Goal: Book appointment/travel/reservation

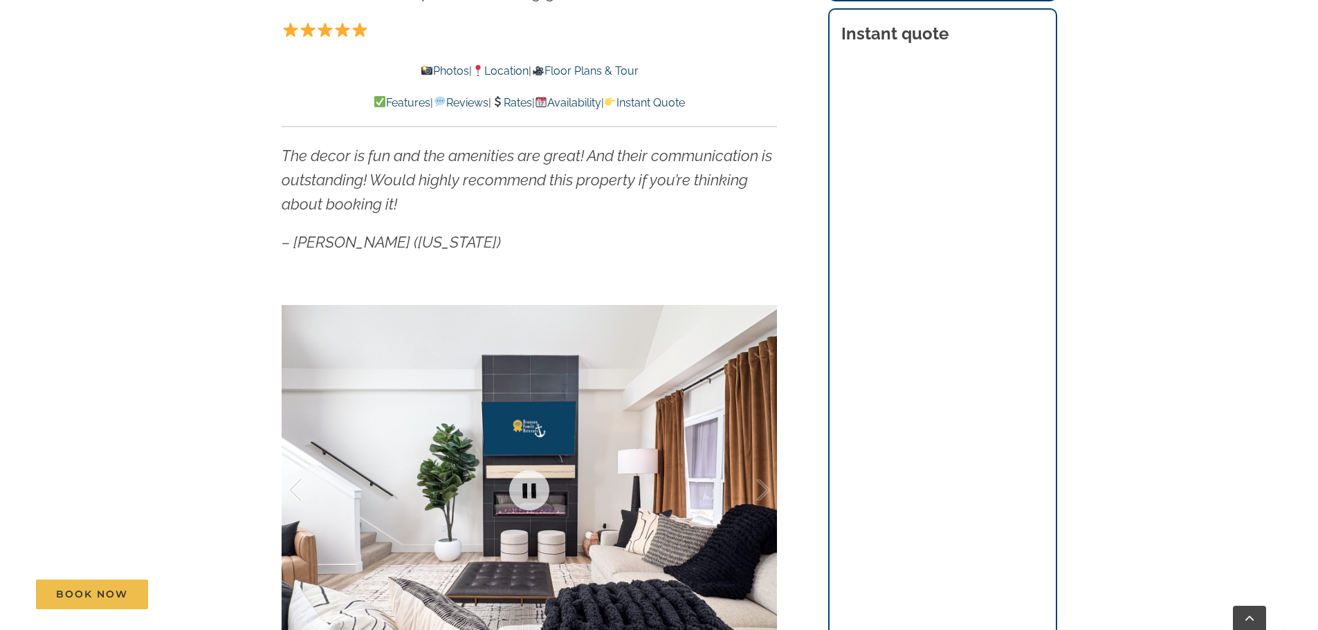
scroll to position [1038, 0]
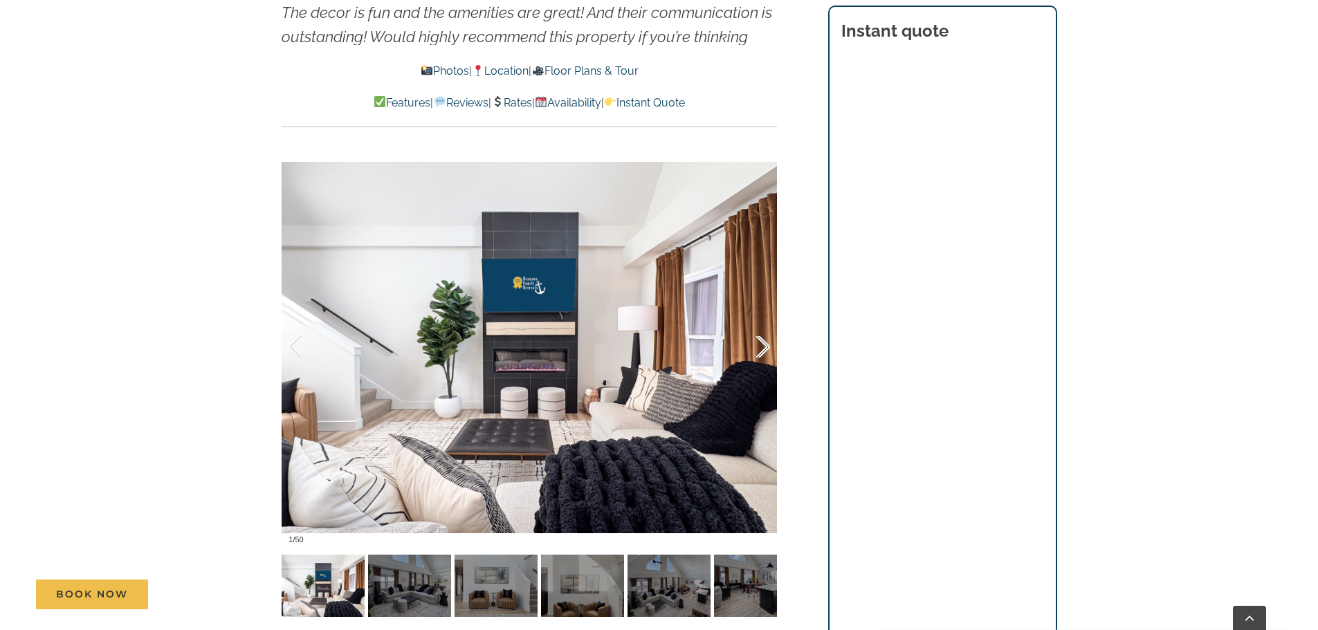
click at [755, 364] on div at bounding box center [748, 347] width 43 height 86
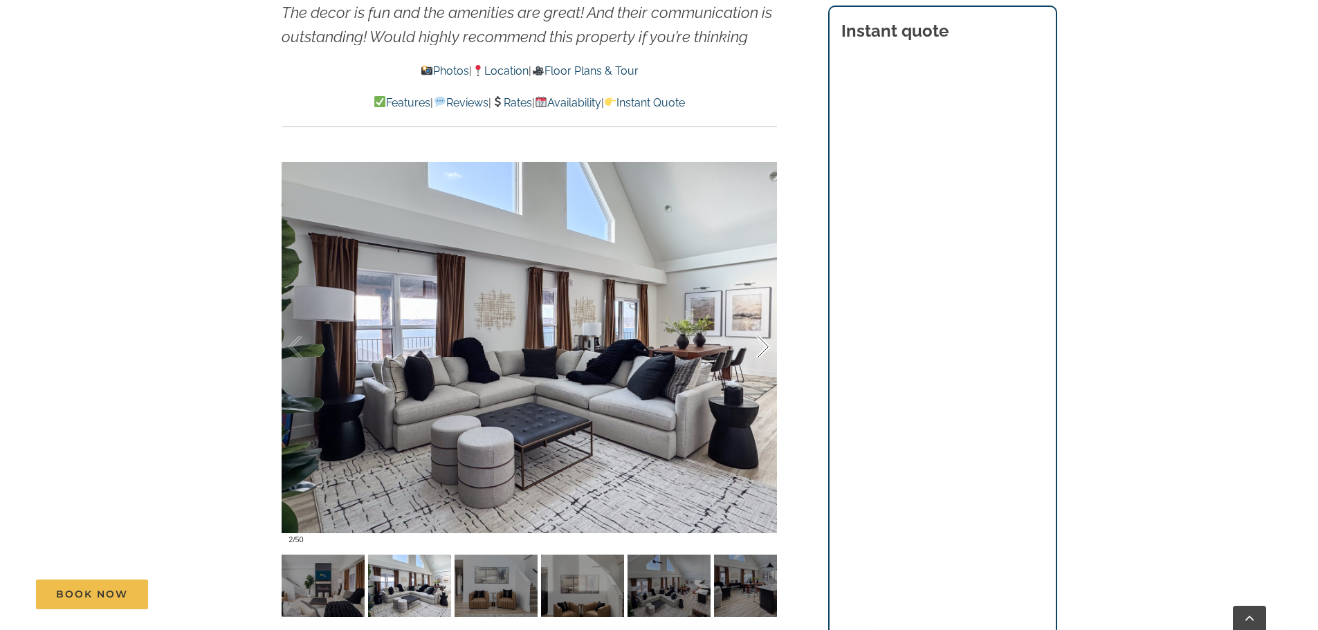
click at [759, 357] on div at bounding box center [748, 347] width 43 height 86
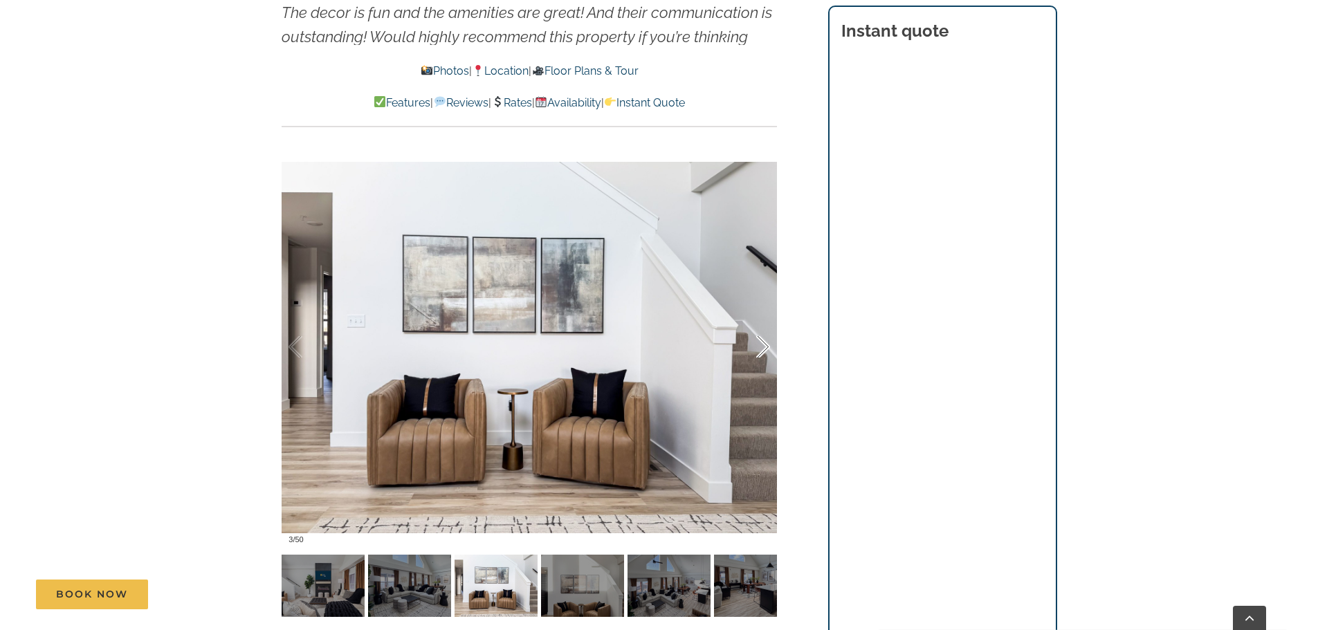
click at [759, 357] on div at bounding box center [748, 347] width 43 height 86
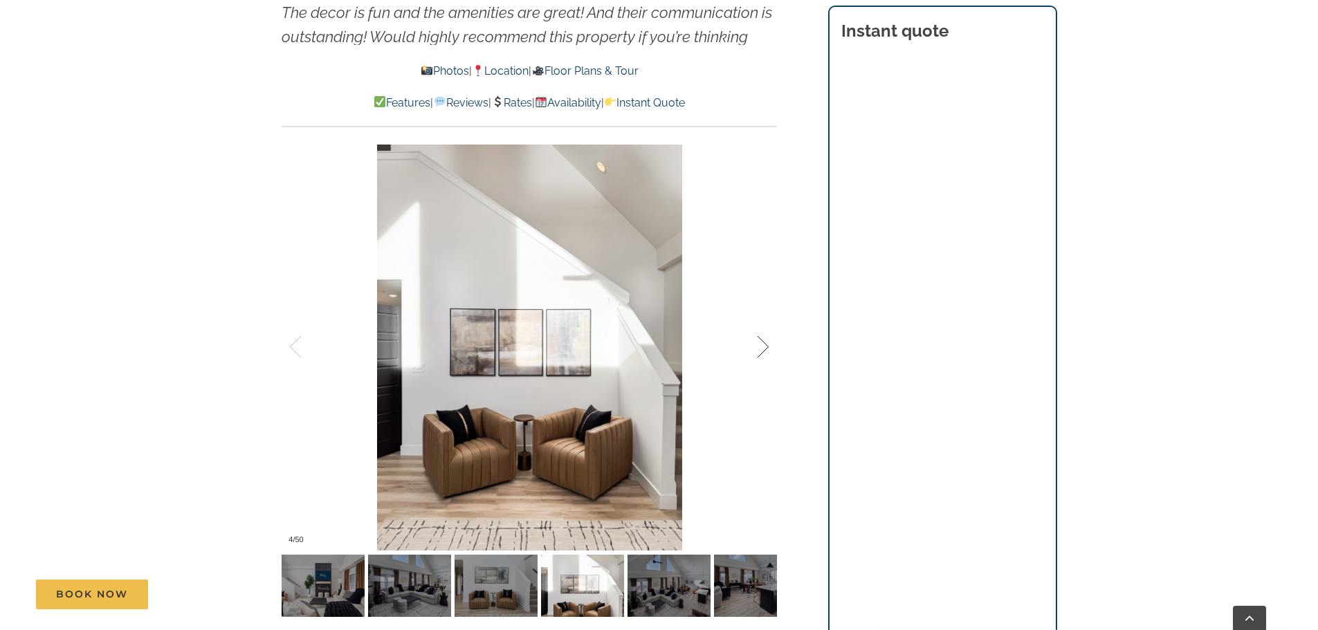
click at [759, 357] on div at bounding box center [748, 347] width 43 height 86
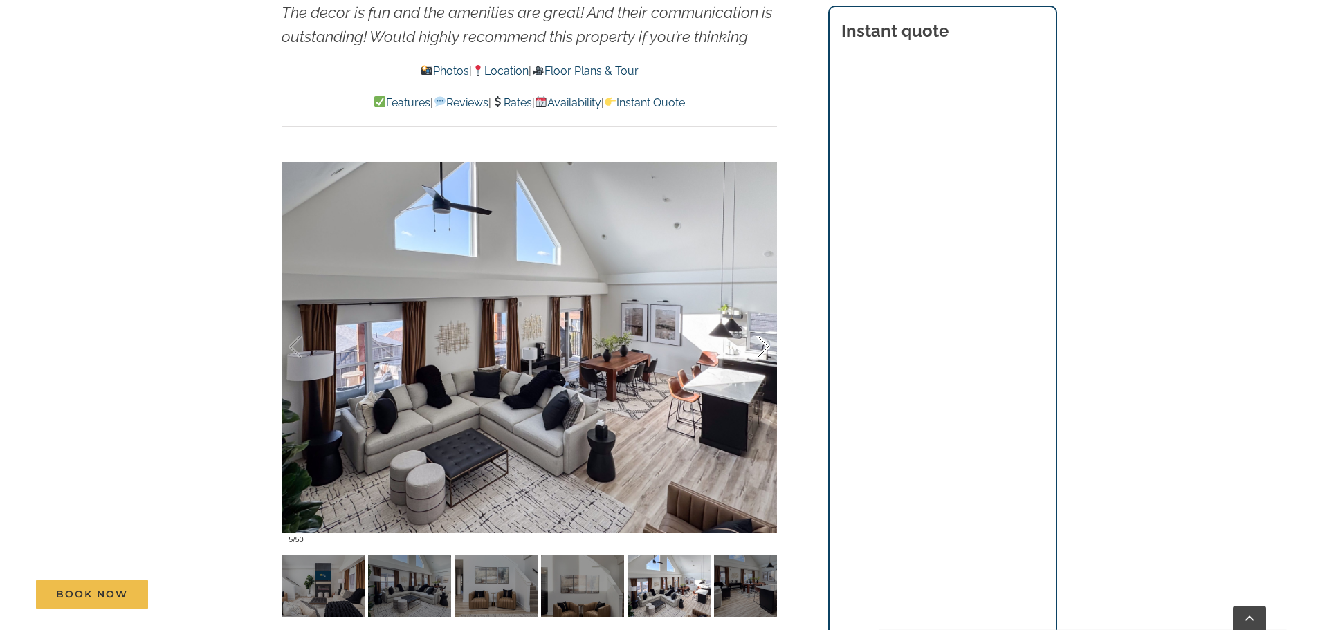
click at [759, 357] on div at bounding box center [748, 347] width 43 height 86
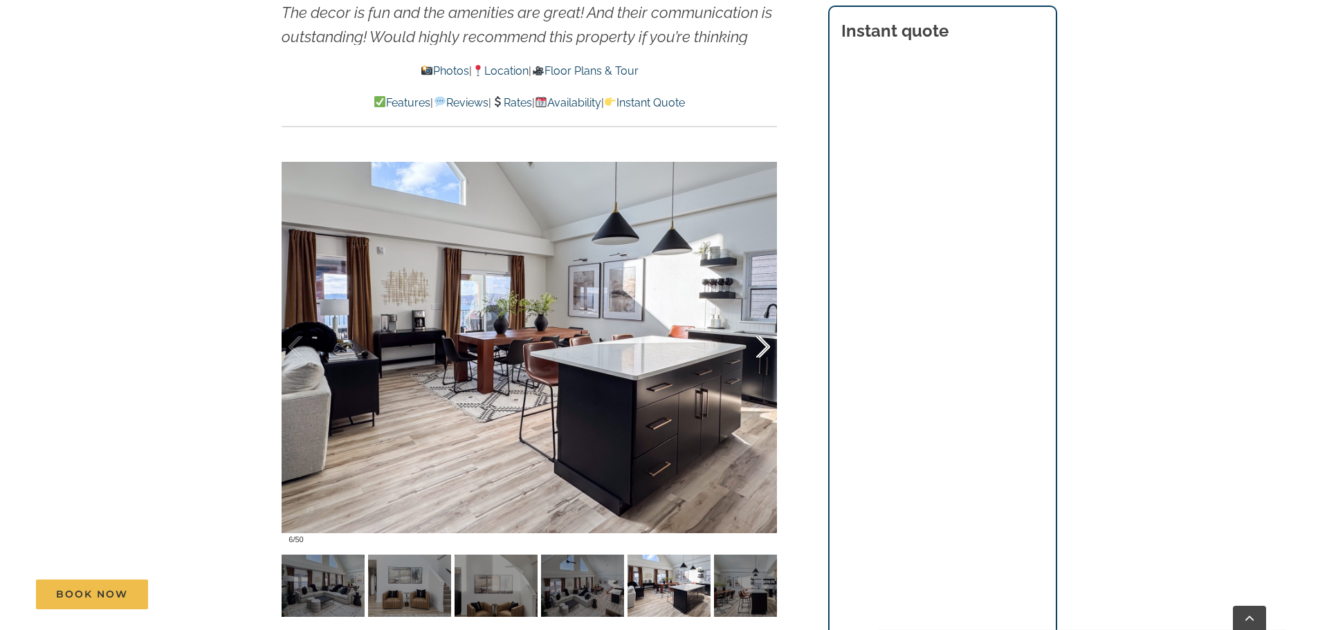
click at [759, 357] on div at bounding box center [748, 347] width 43 height 86
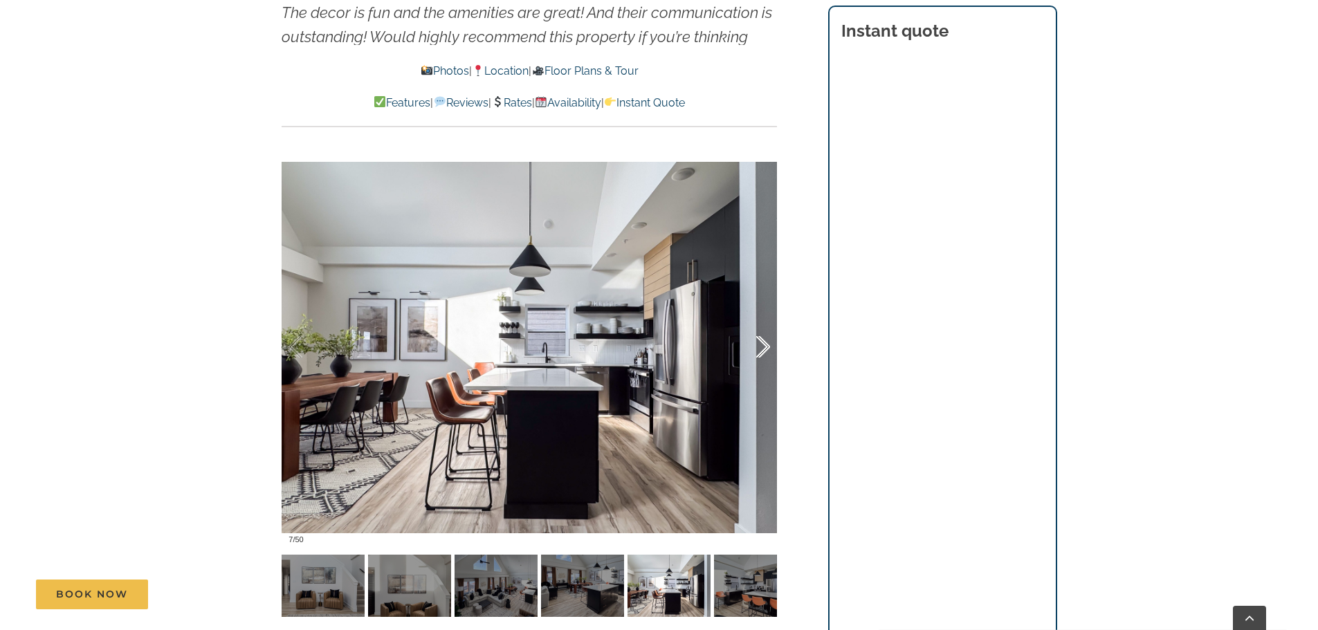
click at [759, 357] on div at bounding box center [748, 347] width 43 height 86
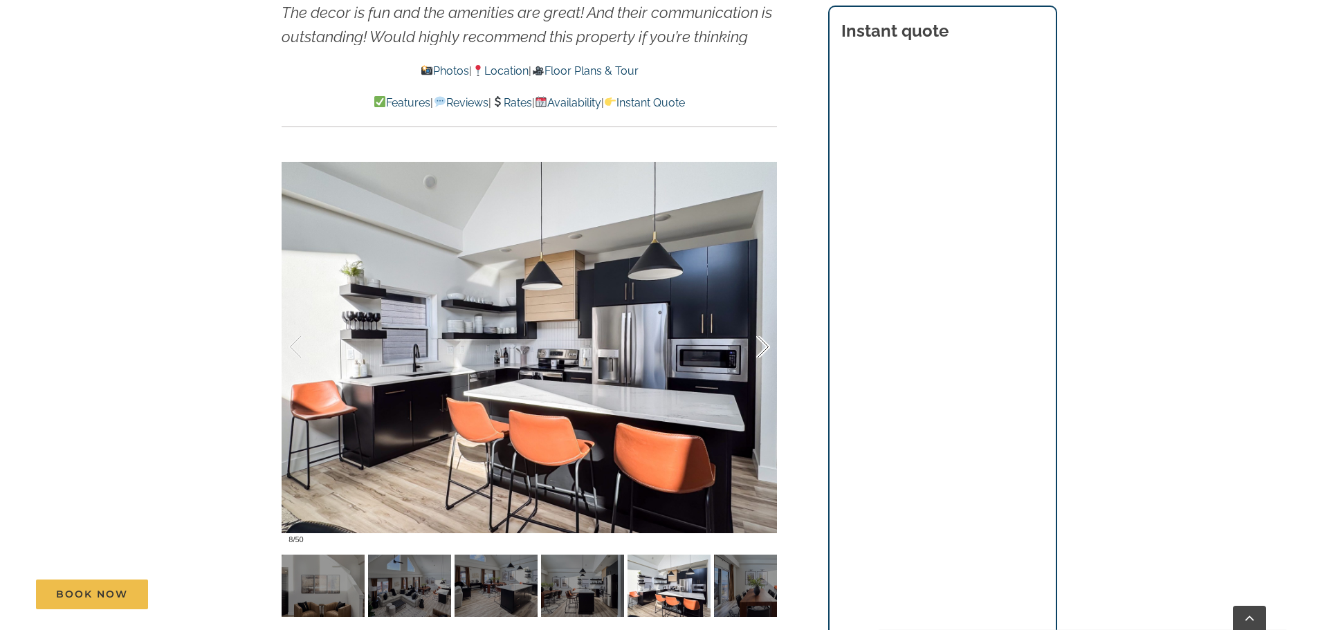
click at [759, 357] on div at bounding box center [748, 347] width 43 height 86
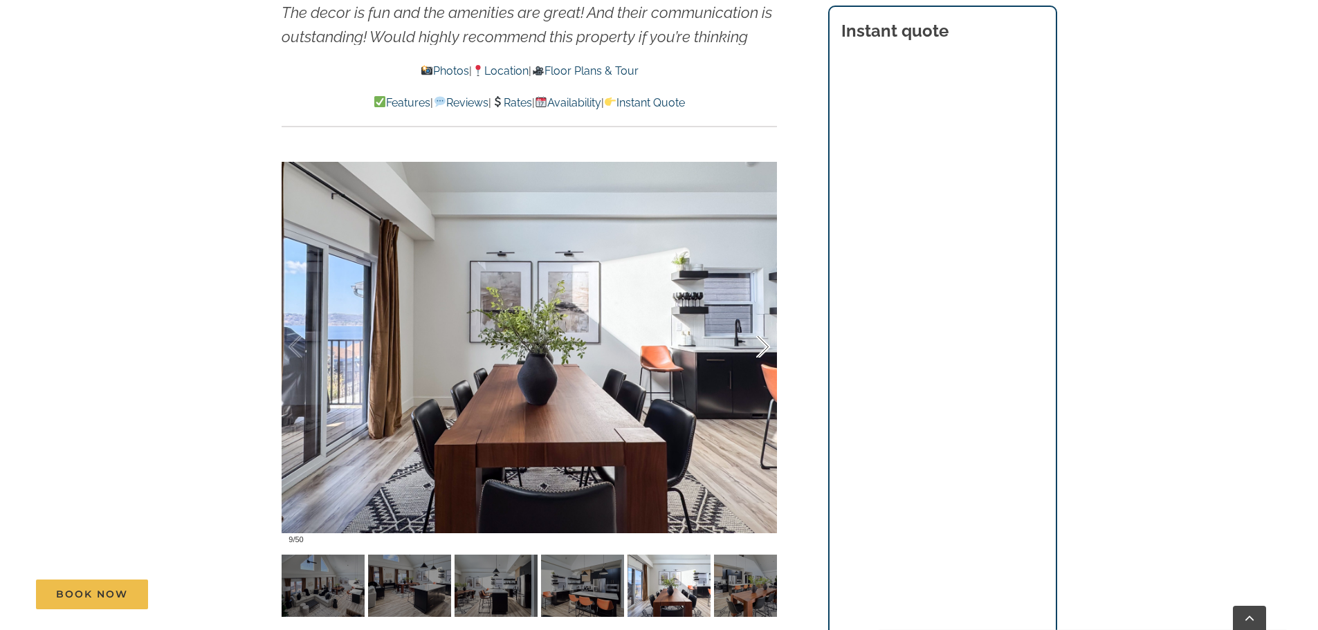
click at [759, 357] on div at bounding box center [748, 347] width 43 height 86
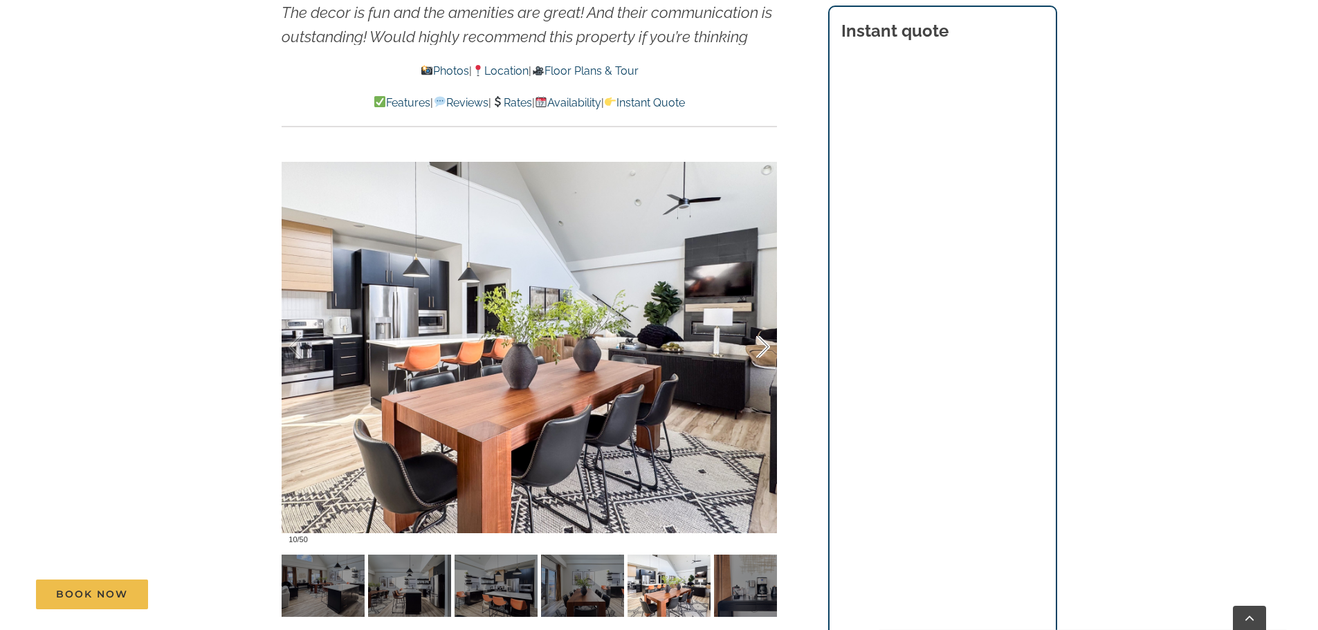
click at [759, 357] on div at bounding box center [748, 347] width 43 height 86
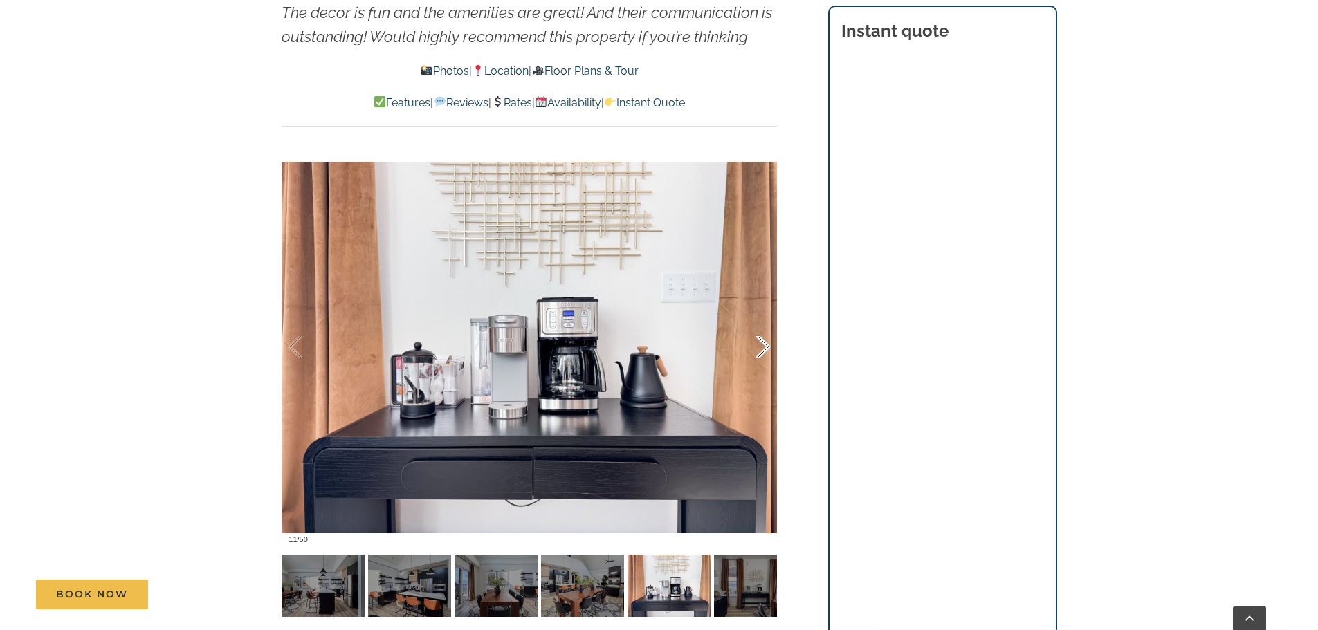
click at [759, 357] on div at bounding box center [748, 347] width 43 height 86
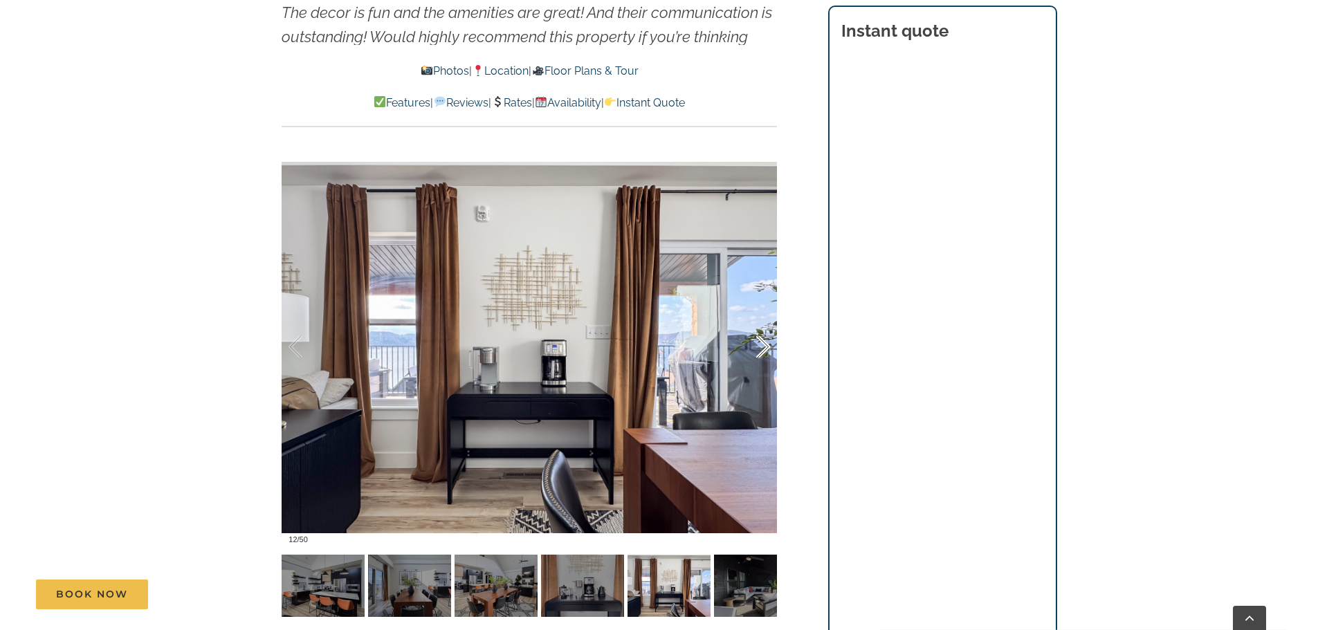
click at [759, 357] on div at bounding box center [748, 347] width 43 height 86
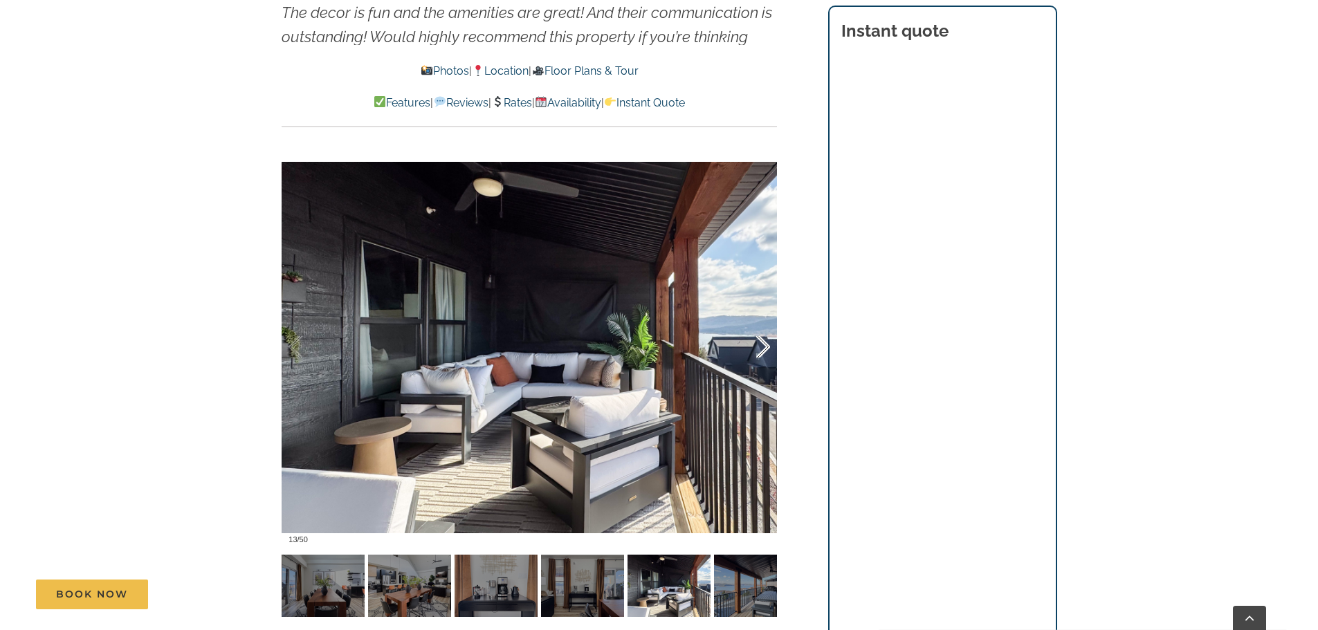
click at [759, 357] on div at bounding box center [748, 347] width 43 height 86
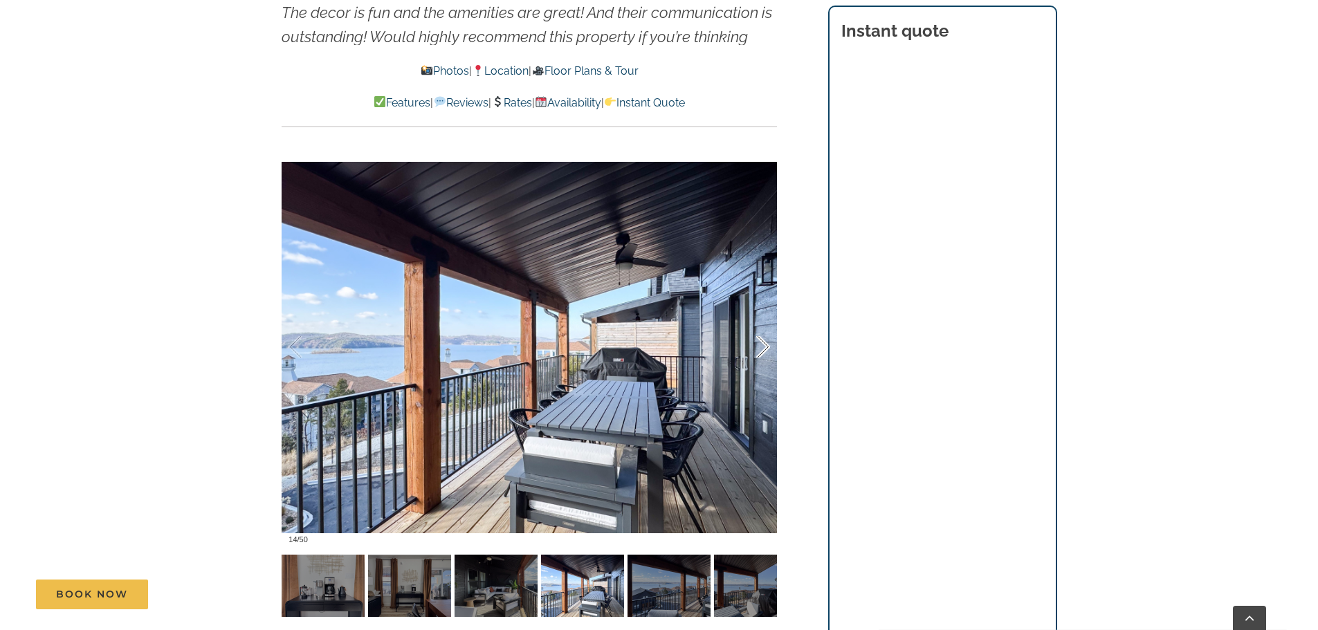
click at [759, 357] on div at bounding box center [748, 347] width 43 height 86
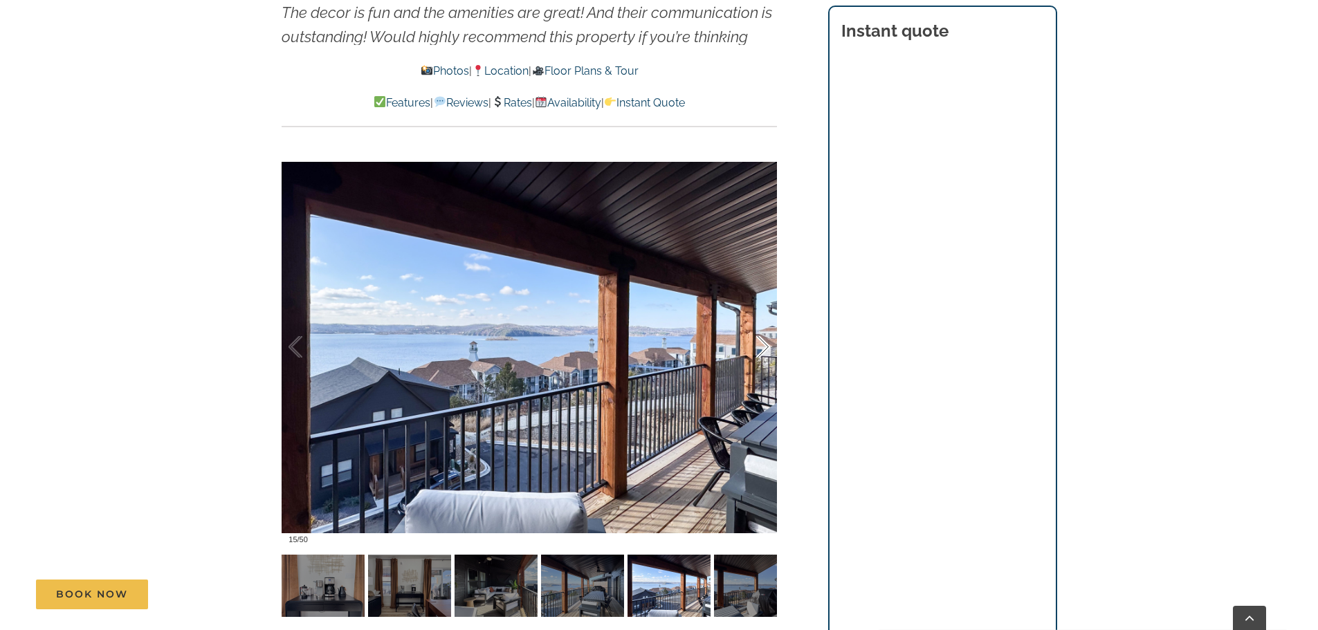
click at [759, 357] on div at bounding box center [748, 347] width 43 height 86
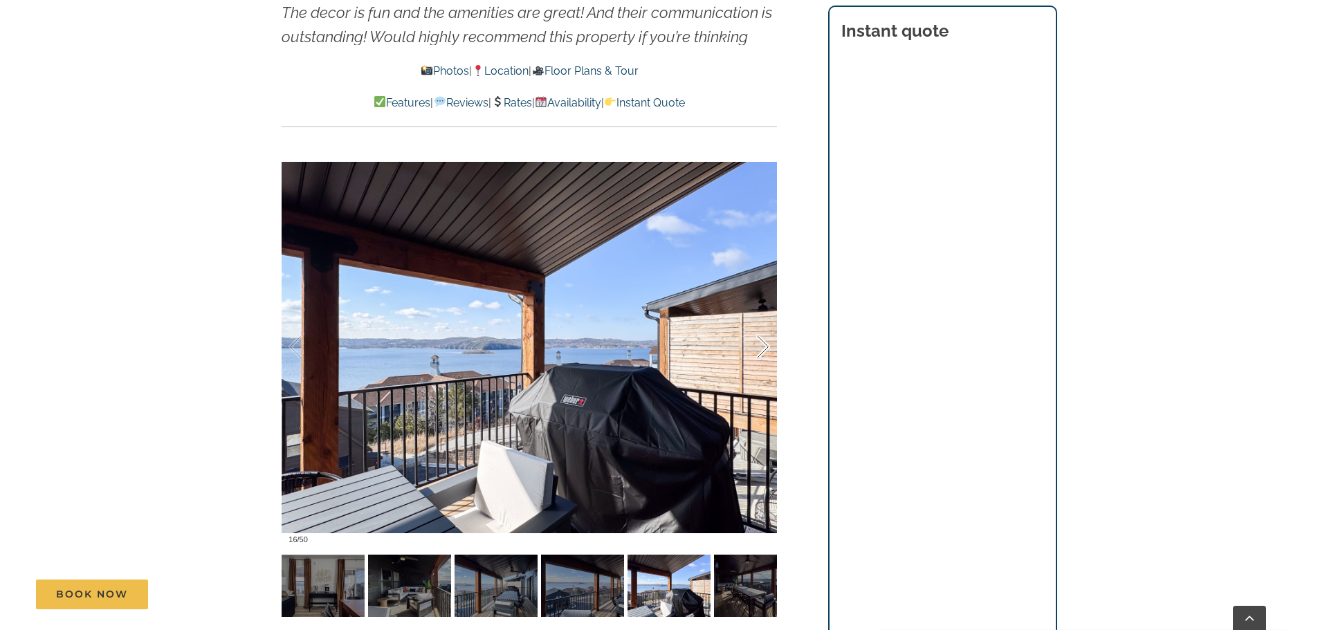
click at [759, 357] on div at bounding box center [748, 347] width 43 height 86
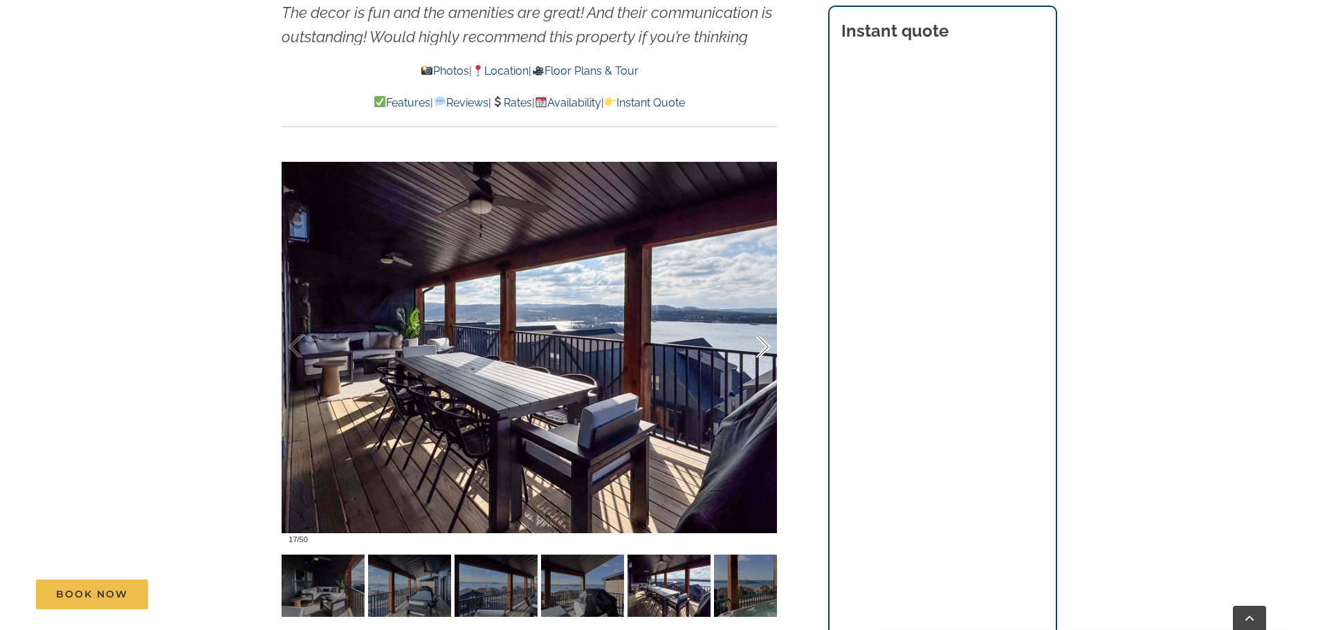
click at [759, 357] on div at bounding box center [748, 347] width 43 height 86
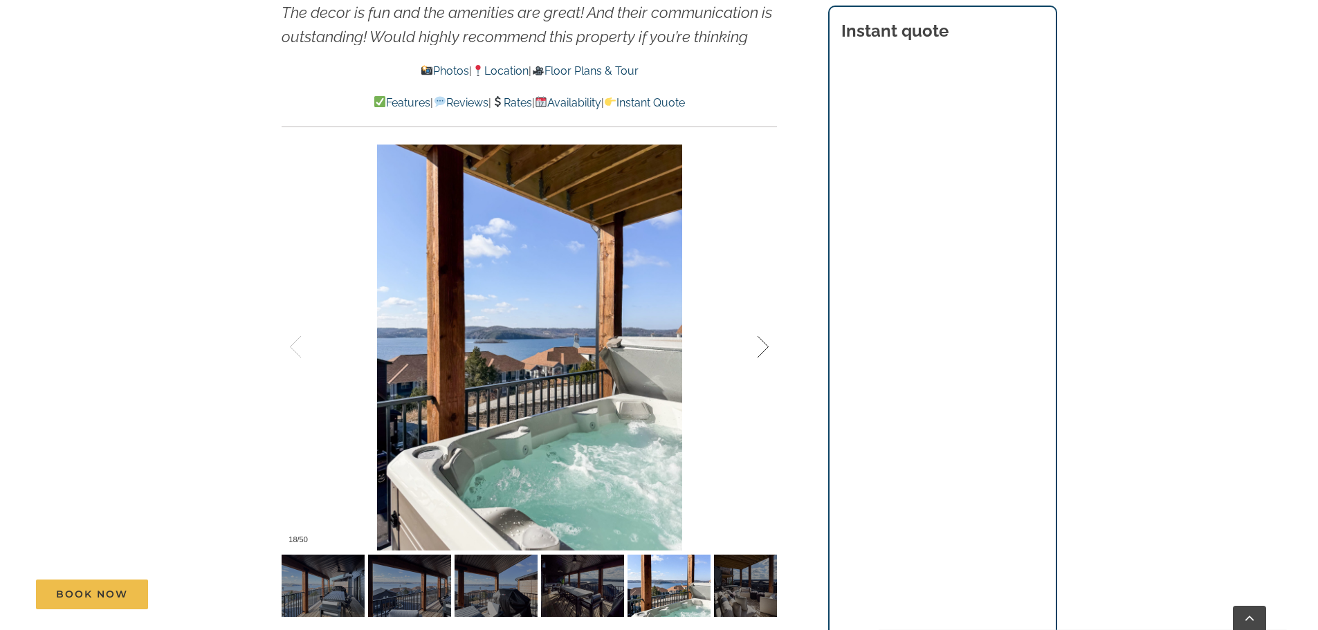
click at [759, 357] on div at bounding box center [748, 347] width 43 height 86
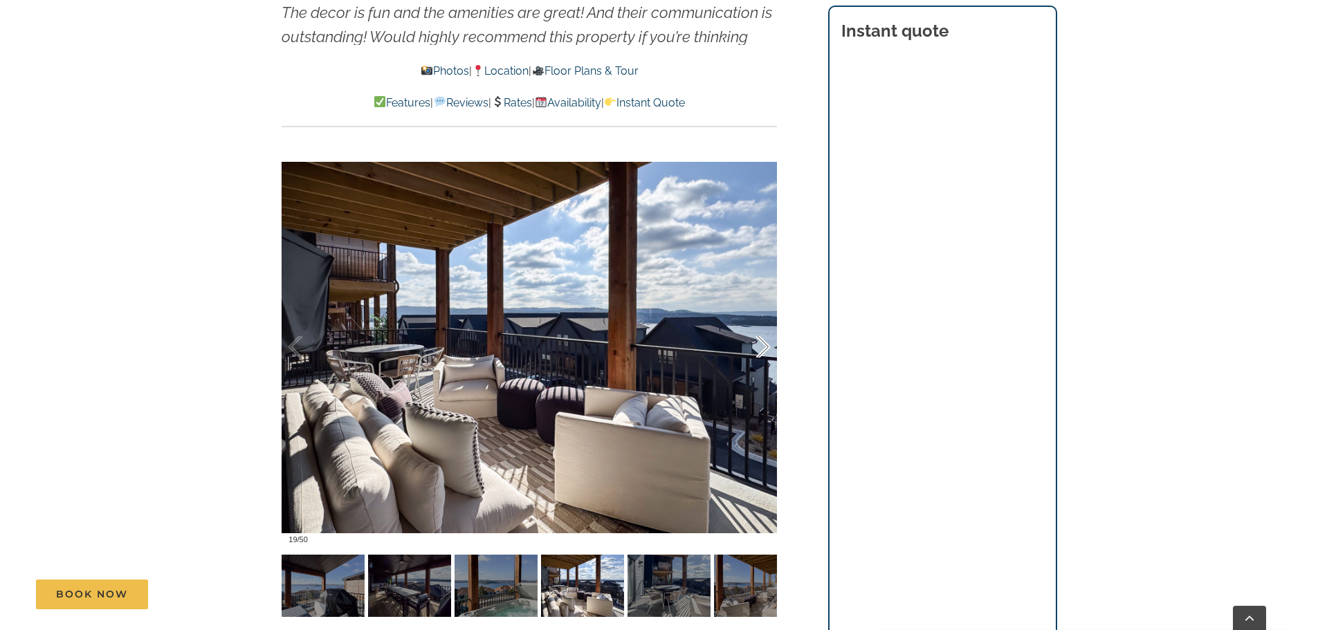
click at [759, 357] on div at bounding box center [748, 347] width 43 height 86
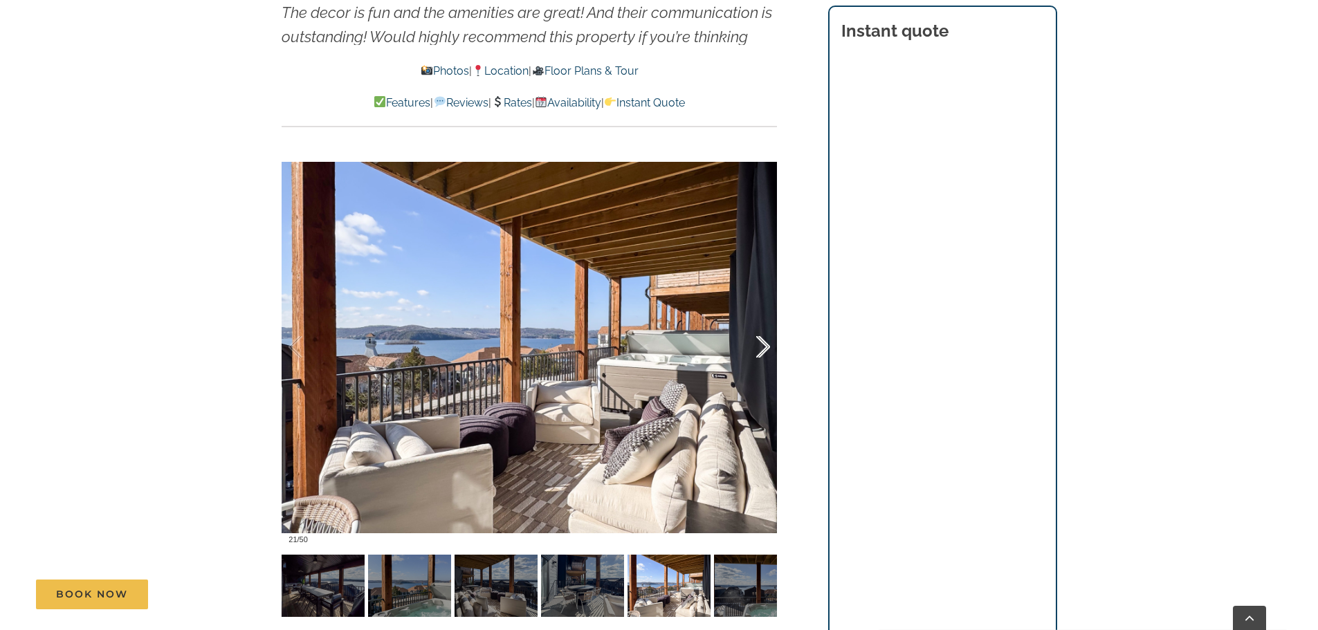
click at [759, 357] on div at bounding box center [748, 347] width 43 height 86
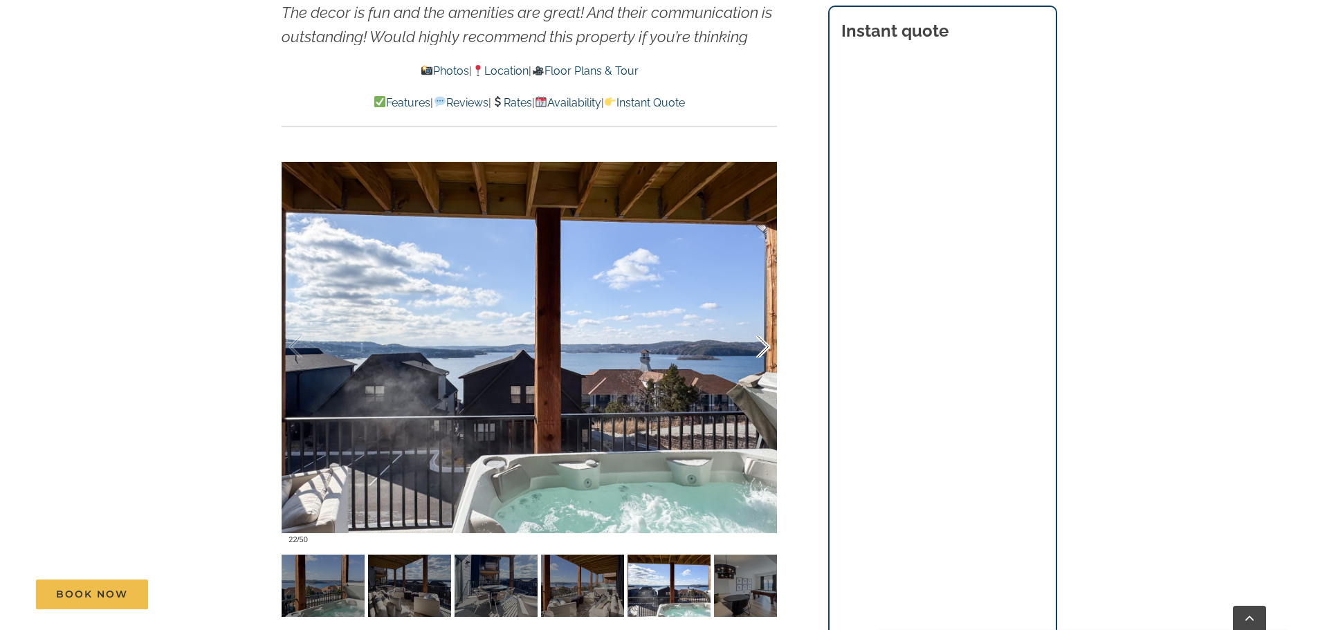
click at [759, 357] on div at bounding box center [748, 347] width 43 height 86
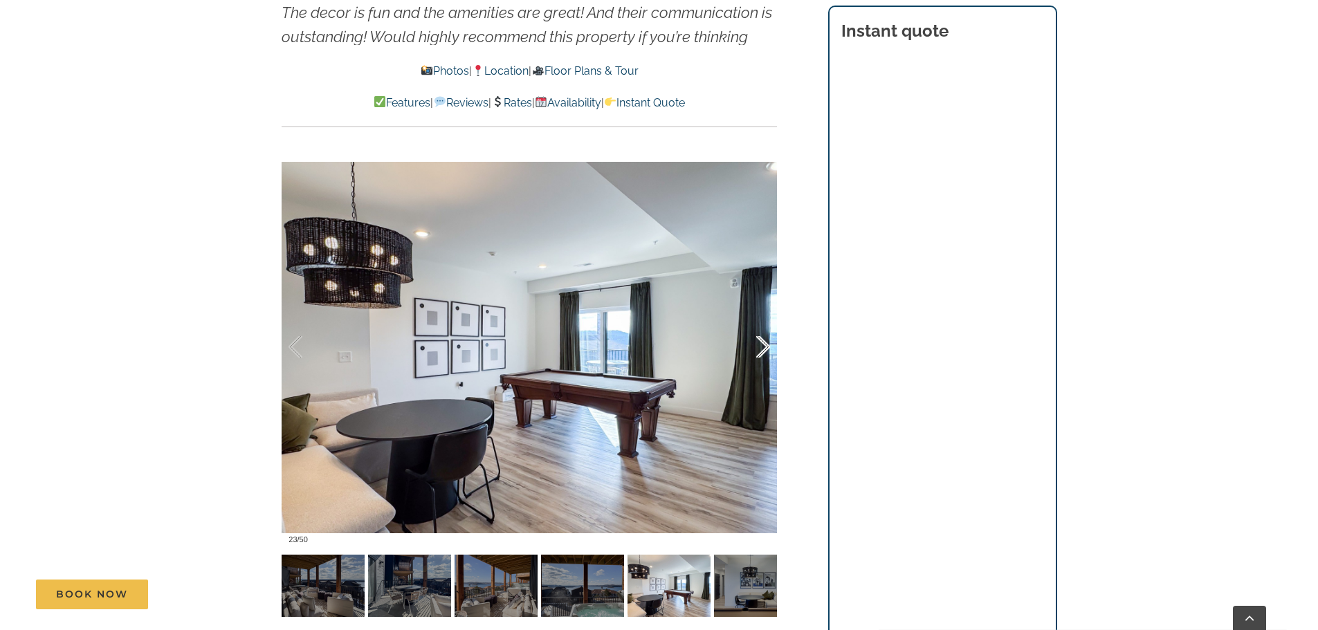
click at [759, 357] on div at bounding box center [748, 347] width 43 height 86
